Goal: Navigation & Orientation: Understand site structure

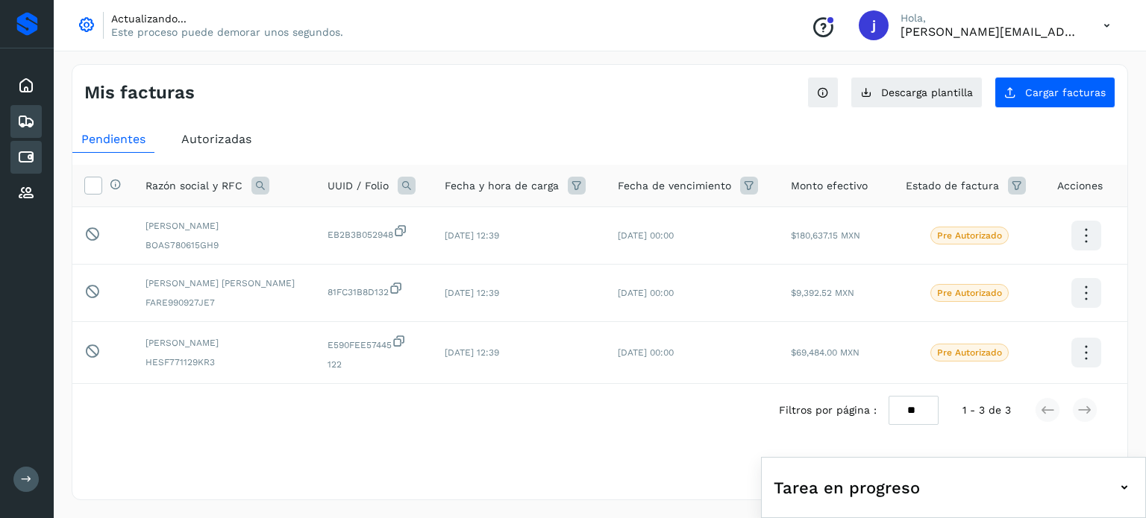
click at [28, 127] on icon at bounding box center [26, 122] width 18 height 18
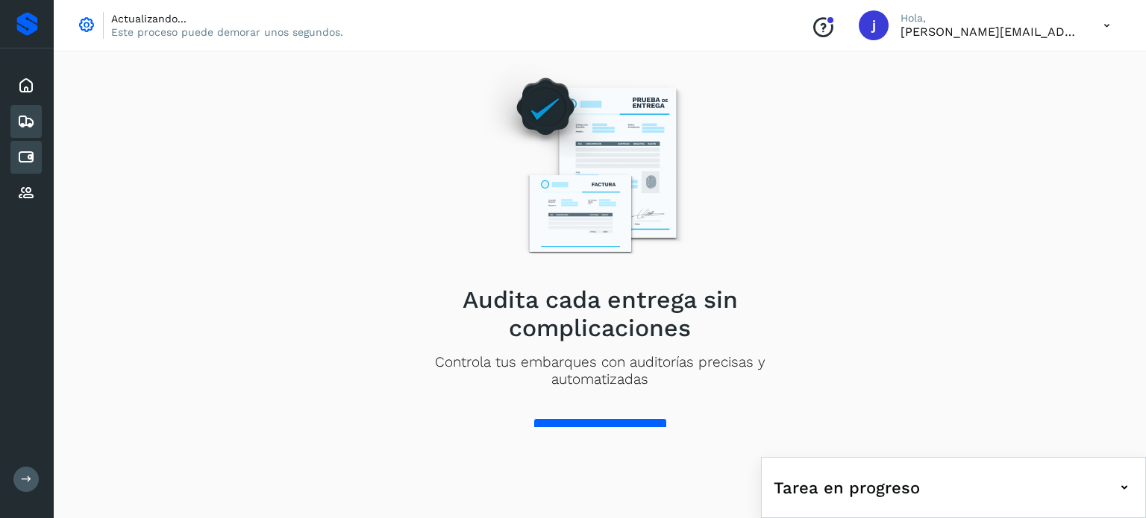
click at [27, 157] on icon at bounding box center [26, 157] width 18 height 18
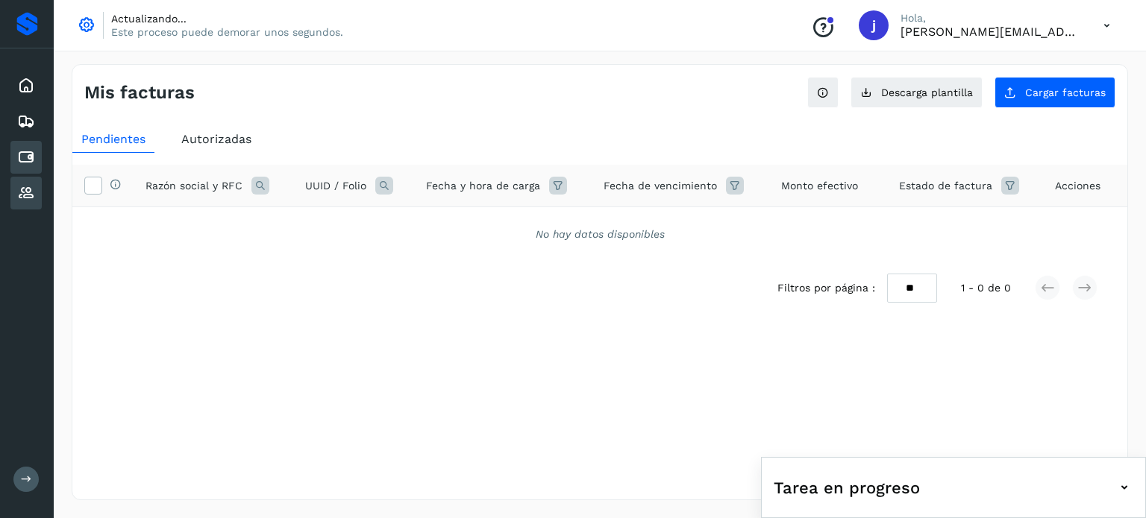
click at [28, 195] on icon at bounding box center [26, 193] width 18 height 18
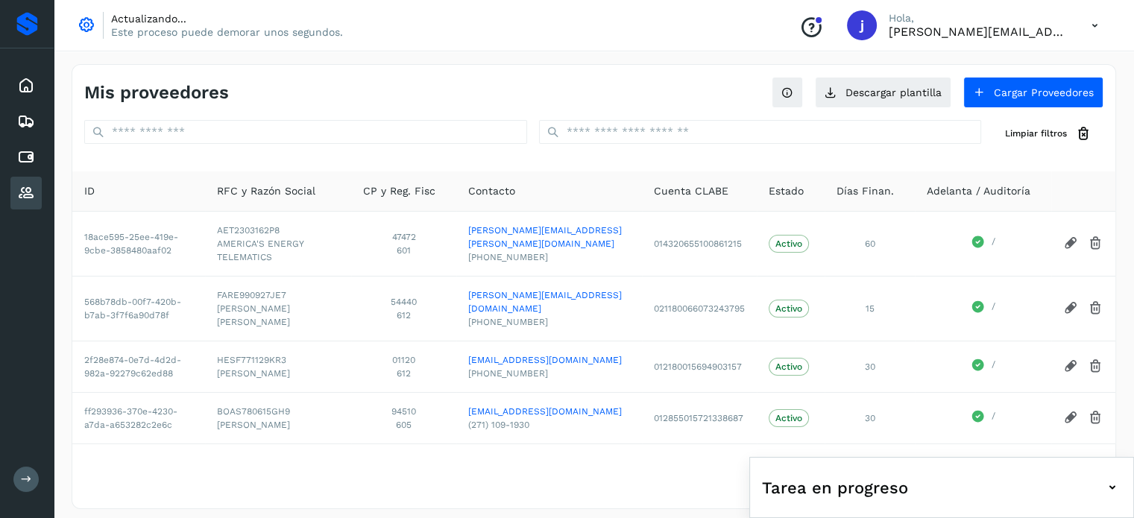
click at [25, 104] on div "Inicio Embarques Cuentas por pagar Proveedores" at bounding box center [27, 139] width 54 height 182
click at [24, 93] on icon at bounding box center [26, 86] width 18 height 18
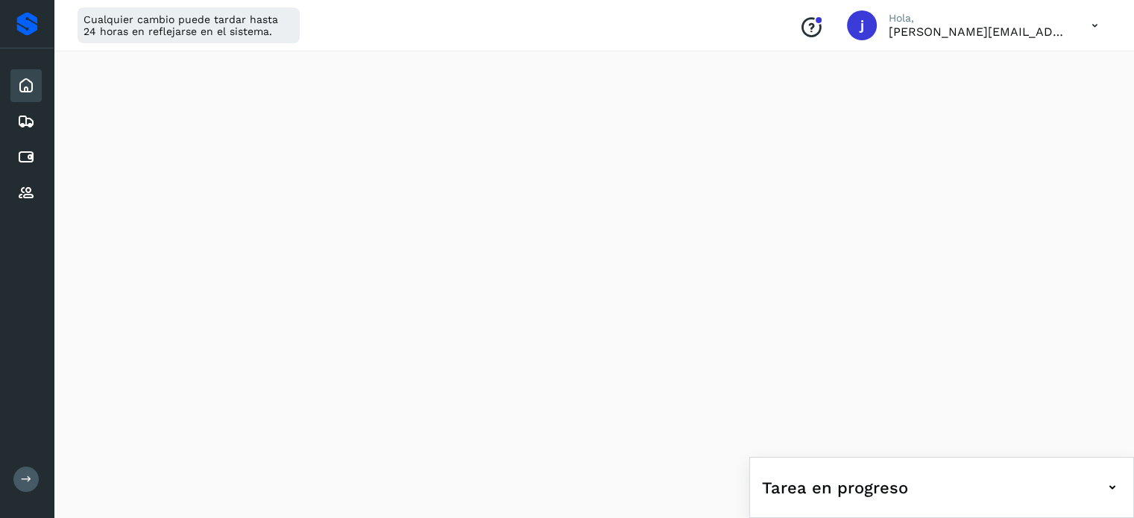
scroll to position [347, 0]
